Goal: Book appointment/travel/reservation

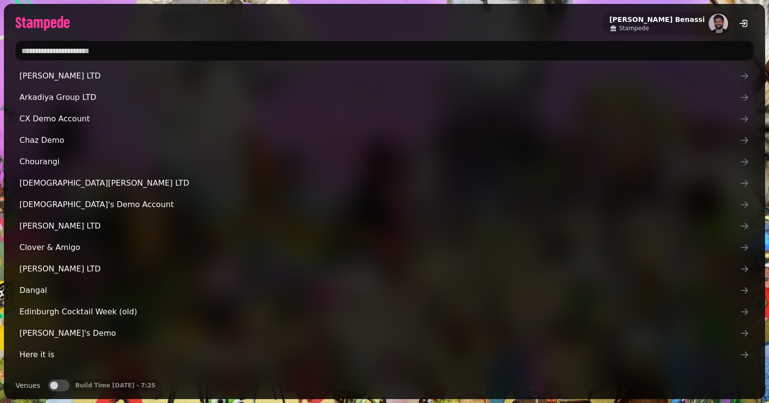
click at [343, 45] on input "text" at bounding box center [385, 50] width 738 height 19
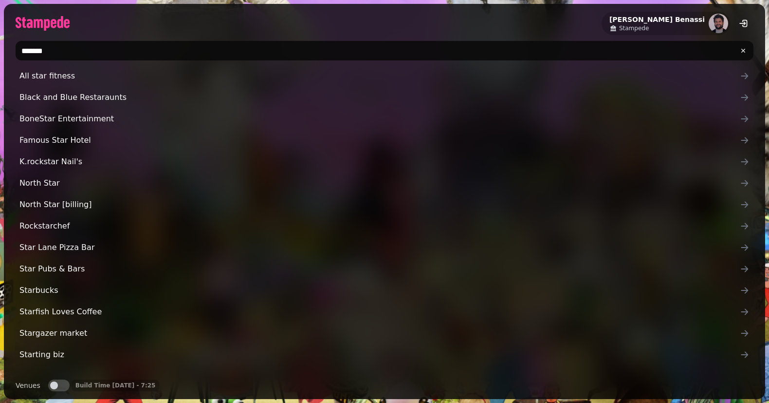
type input "********"
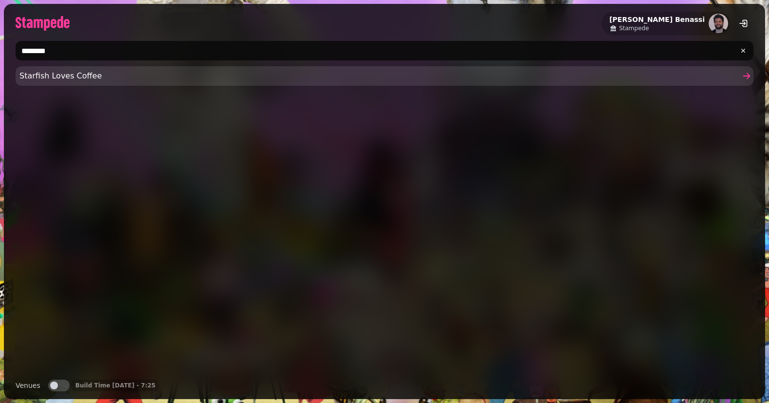
click at [192, 85] on link "Starfish Loves Coffee" at bounding box center [385, 75] width 738 height 19
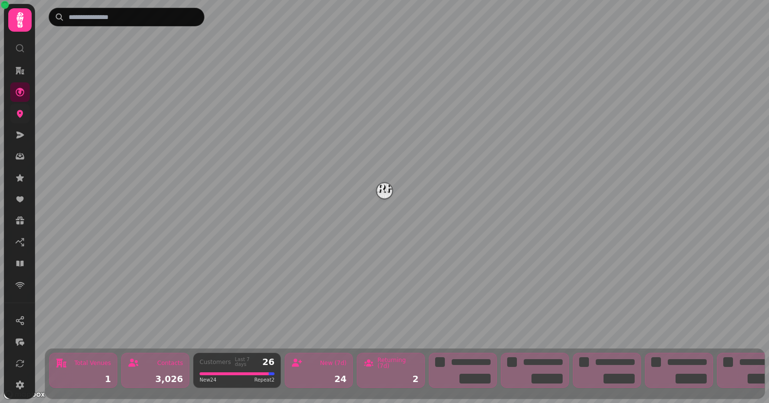
click at [25, 113] on link at bounding box center [19, 113] width 19 height 19
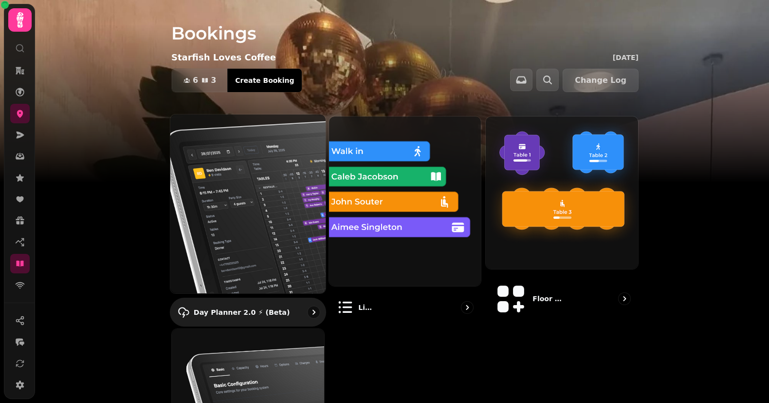
click at [223, 178] on img at bounding box center [248, 203] width 171 height 197
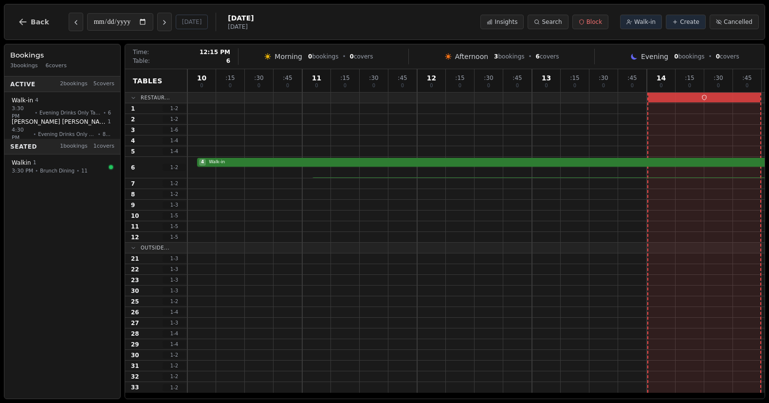
scroll to position [0, 748]
click at [167, 22] on icon "Next day" at bounding box center [165, 23] width 8 height 8
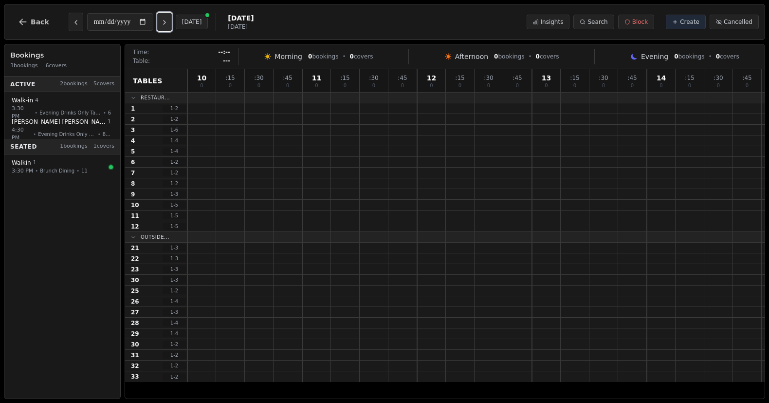
scroll to position [0, 0]
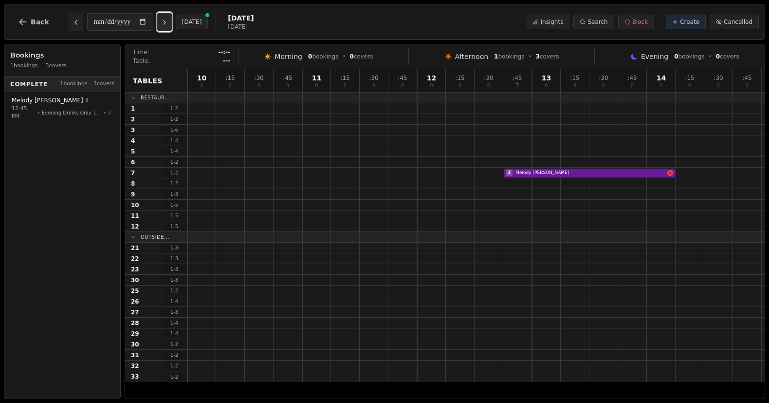
click at [167, 22] on icon "Next day" at bounding box center [165, 23] width 8 height 8
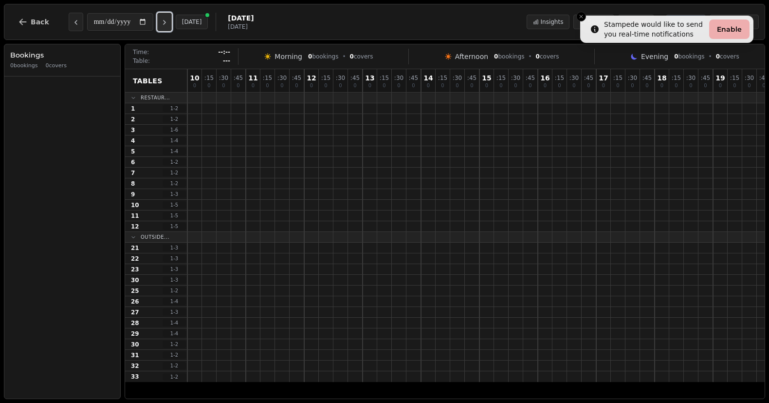
click at [167, 22] on icon "Next day" at bounding box center [165, 23] width 8 height 8
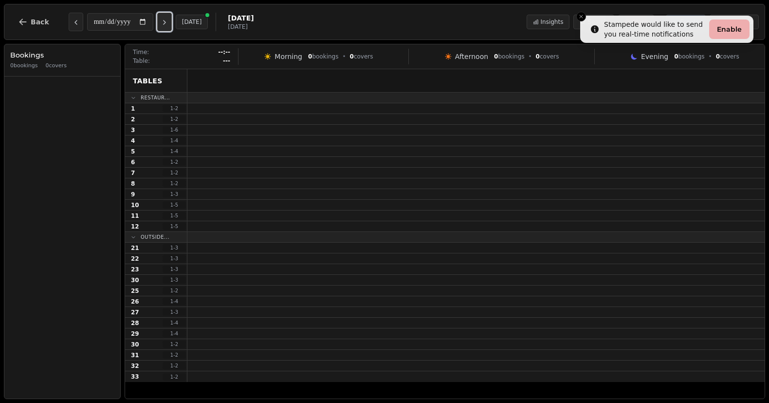
click at [167, 22] on icon "Next day" at bounding box center [165, 23] width 8 height 8
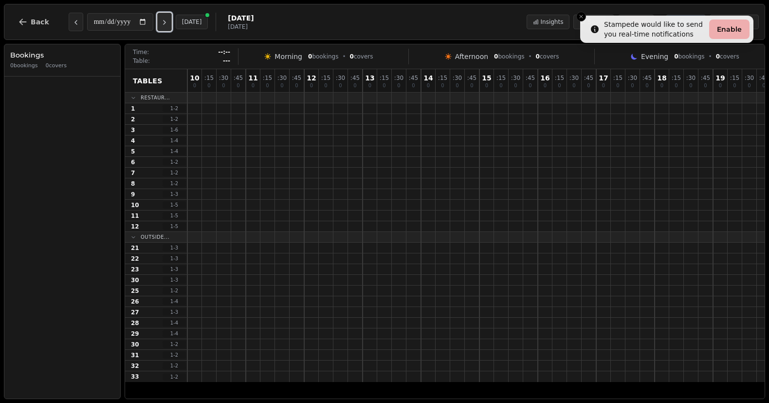
click at [167, 22] on icon "Next day" at bounding box center [165, 23] width 8 height 8
click at [84, 23] on div "**********" at bounding box center [143, 22] width 148 height 19
click at [77, 23] on button "Previous day" at bounding box center [76, 22] width 15 height 19
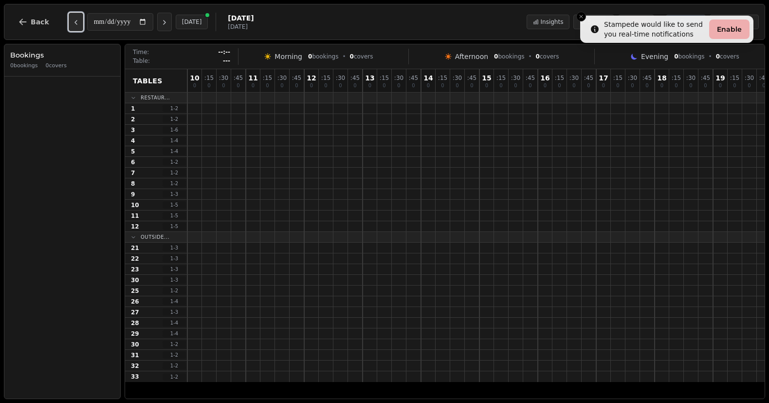
click at [77, 23] on button "Previous day" at bounding box center [76, 22] width 15 height 19
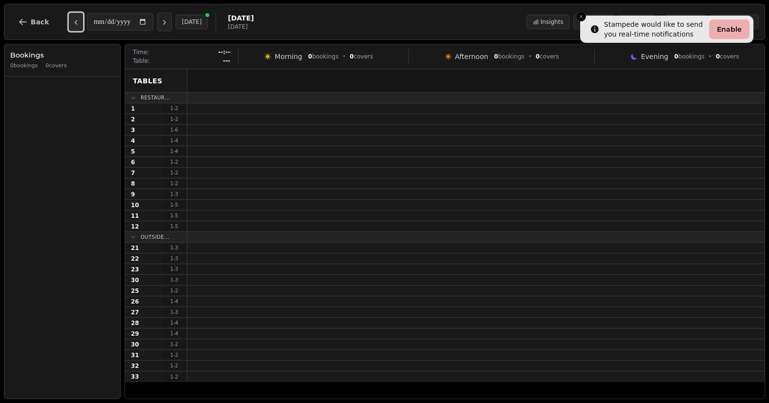
click at [77, 23] on button "Previous day" at bounding box center [76, 22] width 15 height 19
type input "**********"
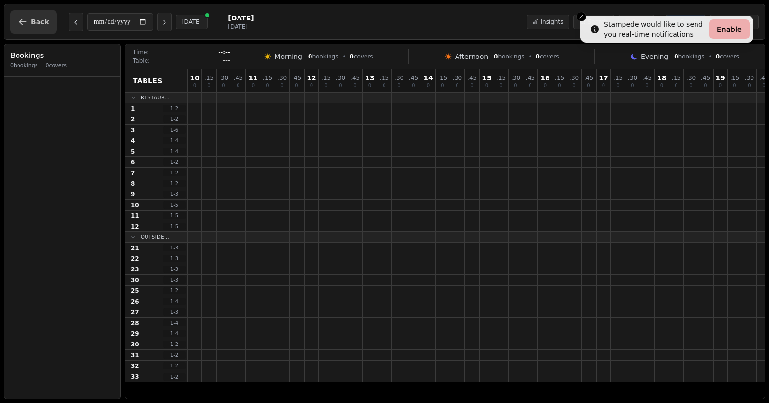
click at [43, 30] on button "Back" at bounding box center [33, 21] width 47 height 23
